Goal: Task Accomplishment & Management: Manage account settings

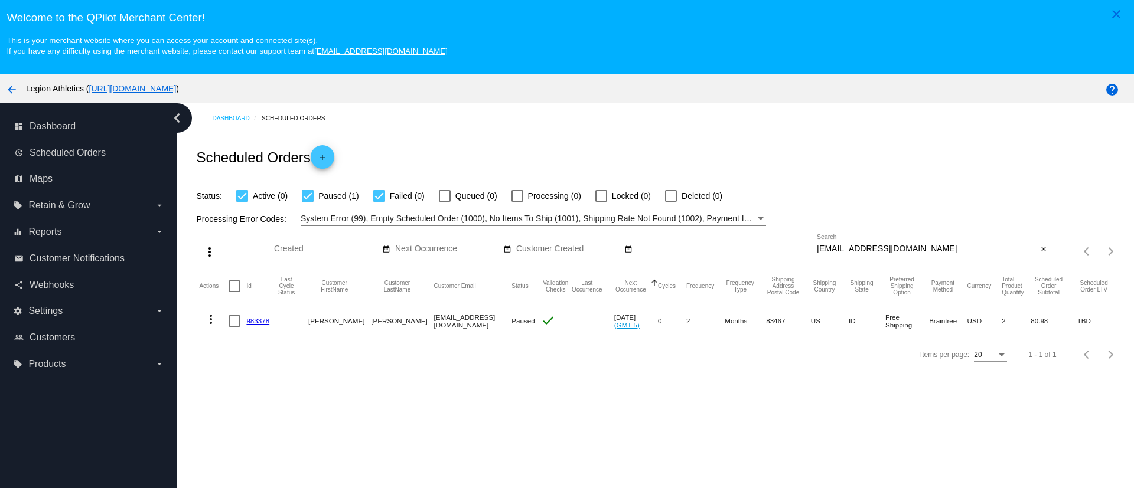
click at [847, 245] on input "diabald1@gmail.com" at bounding box center [927, 248] width 220 height 9
paste input "ljehlers18"
type input "ljehlers18@gmail.com"
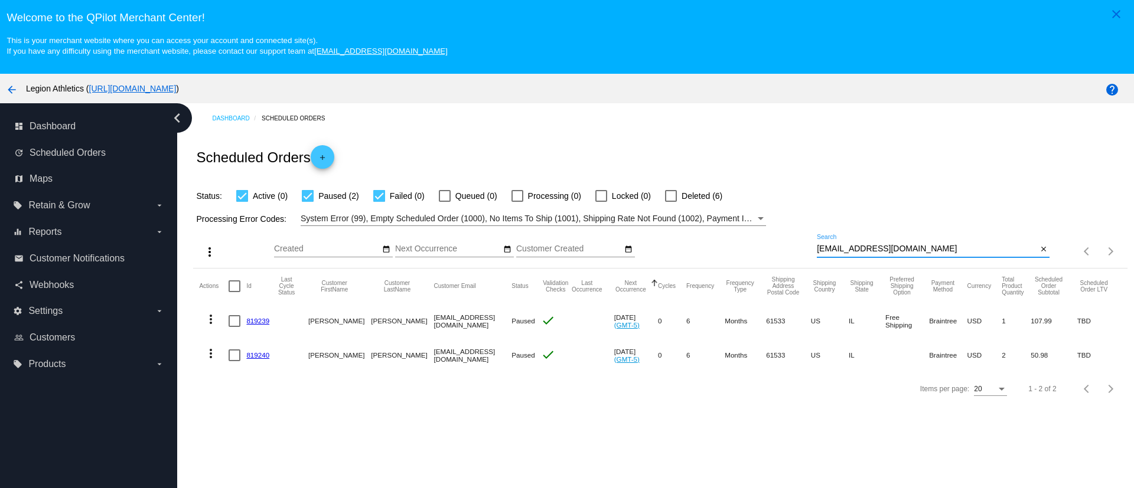
click at [255, 322] on link "819239" at bounding box center [257, 321] width 23 height 8
click at [259, 353] on link "819240" at bounding box center [257, 355] width 23 height 8
click at [267, 321] on link "819239" at bounding box center [257, 321] width 23 height 8
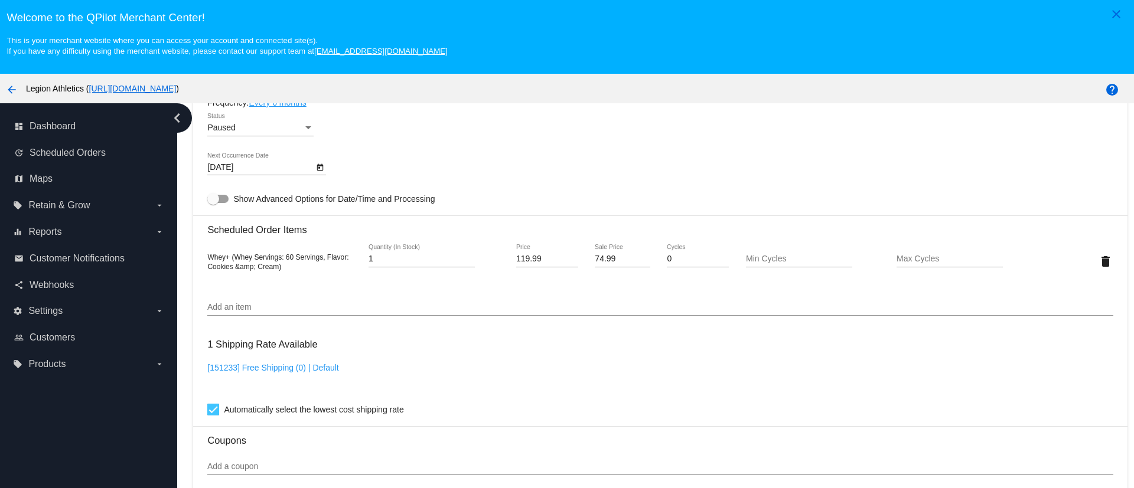
scroll to position [531, 0]
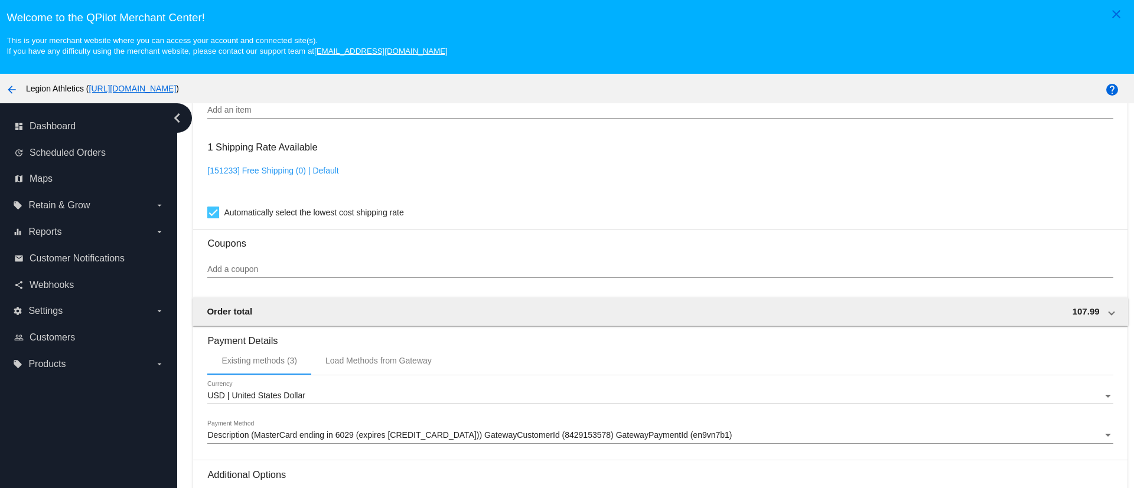
scroll to position [660, 0]
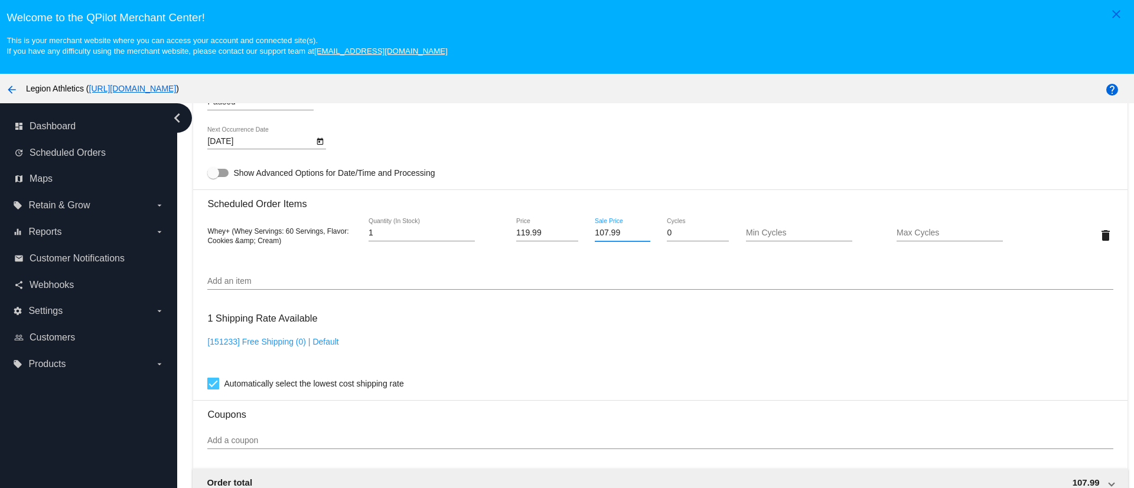
click at [609, 229] on input "107.99" at bounding box center [622, 233] width 55 height 9
click at [609, 230] on input "107.99" at bounding box center [622, 233] width 55 height 9
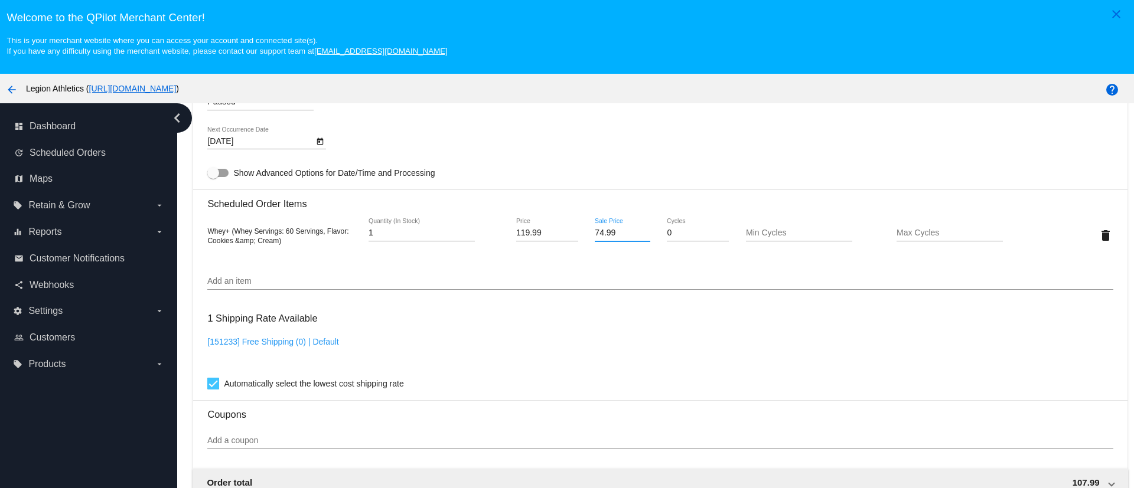
type input "74.99"
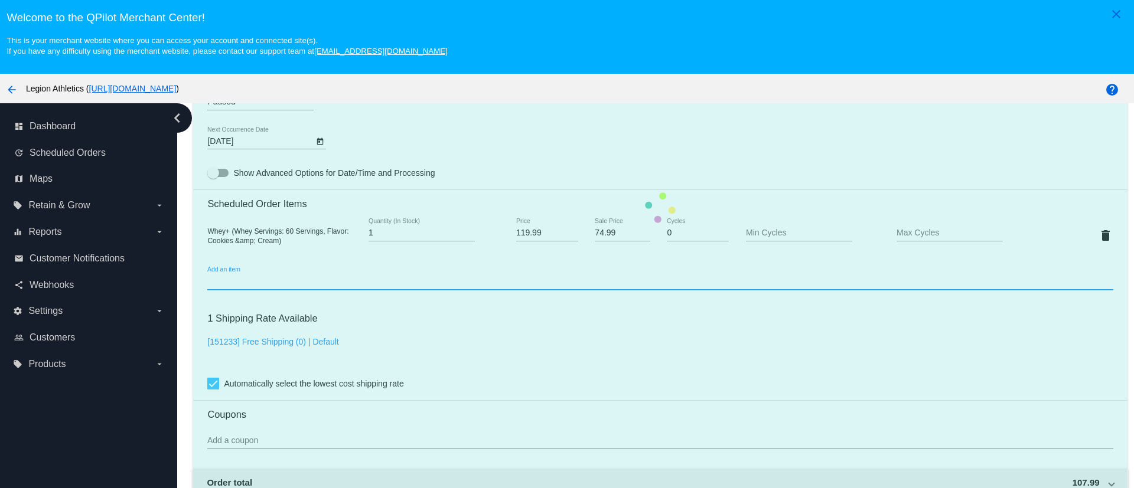
click at [607, 282] on mat-card "Customer 1042755: [PERSON_NAME] [EMAIL_ADDRESS][DOMAIN_NAME] Customer Shipping …" at bounding box center [660, 207] width 934 height 1181
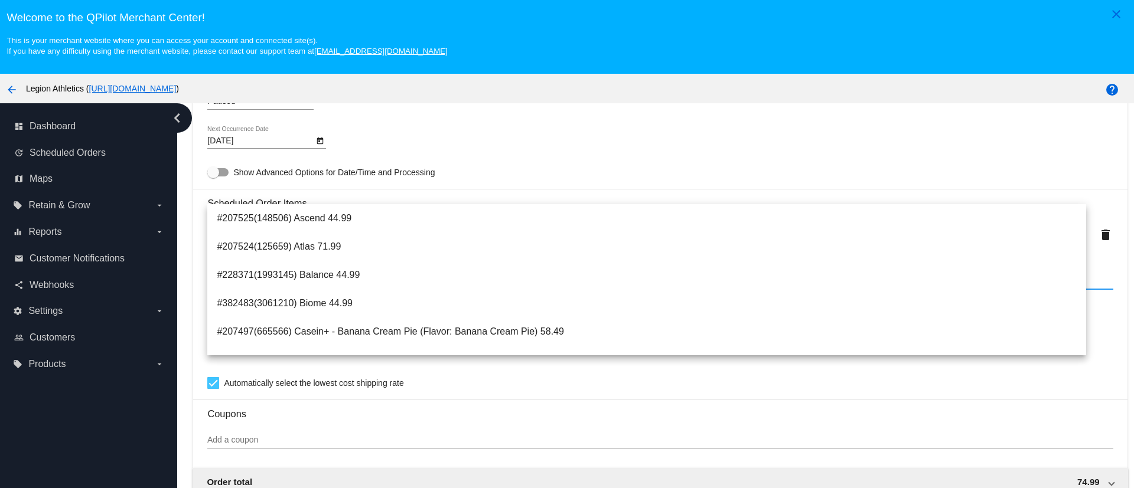
scroll to position [749, 0]
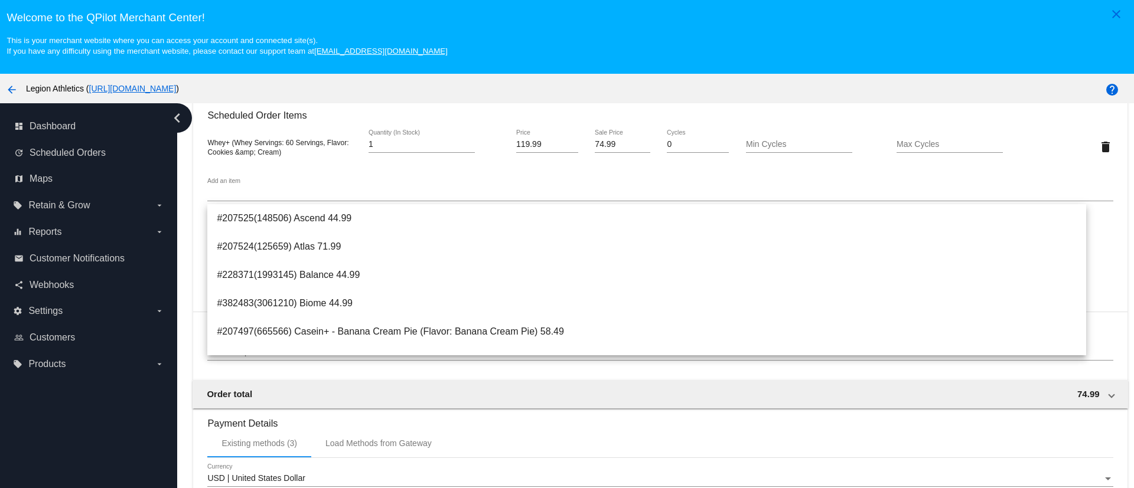
click at [139, 400] on div "dashboard Dashboard update Scheduled Orders map Maps local_offer Retain & Grow …" at bounding box center [88, 317] width 177 height 429
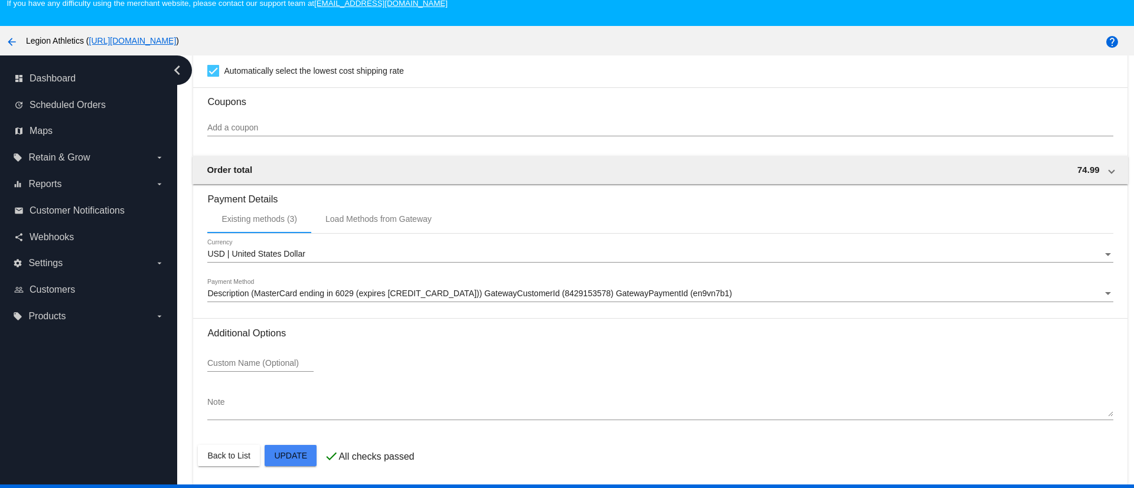
scroll to position [74, 0]
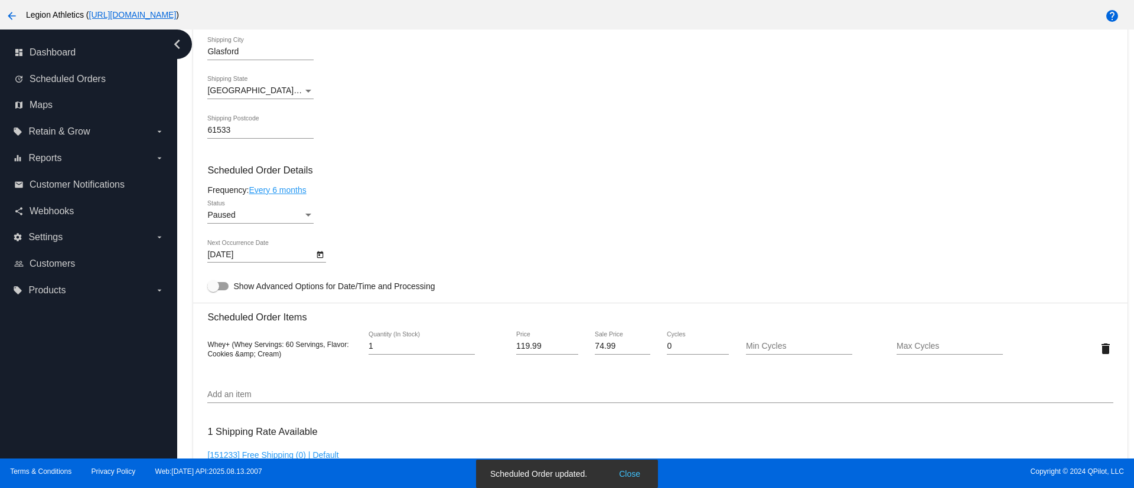
scroll to position [394, 0]
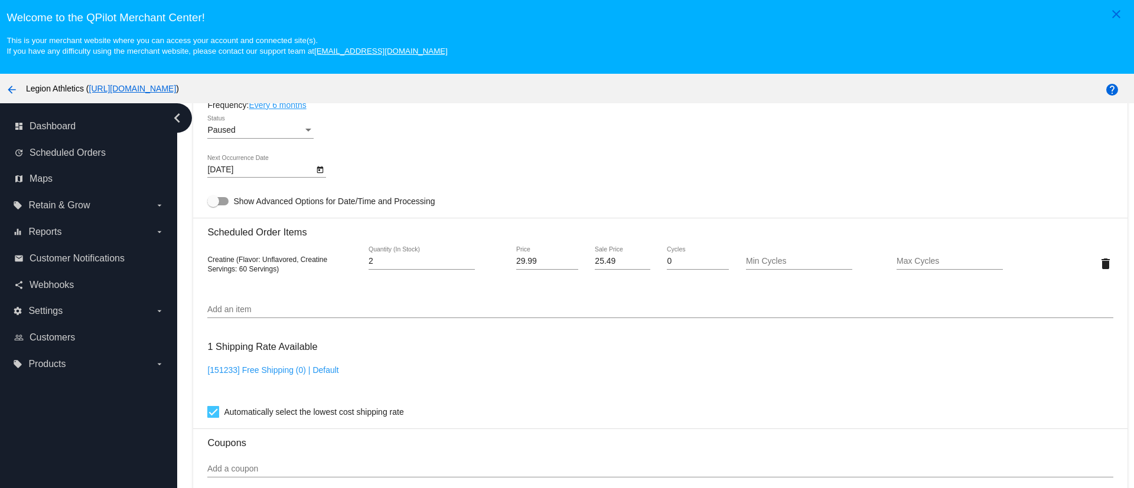
scroll to position [709, 0]
